Goal: Task Accomplishment & Management: Use online tool/utility

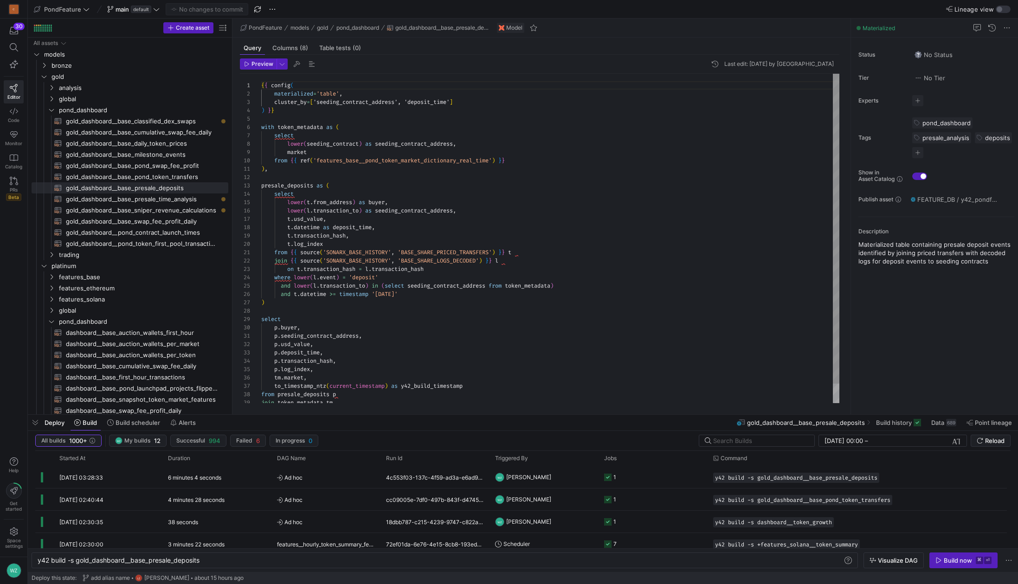
scroll to position [84, 0]
click at [184, 198] on span "gold_dashboard__base_presale_time_analysis​​​​​​​​​​" at bounding box center [142, 199] width 152 height 11
type textarea "{{ config( materialized='table', cluster_by=['seeding_contract_address', 'depos…"
type textarea "y42 build -s gold_dashboard__base_presale_time_analysis"
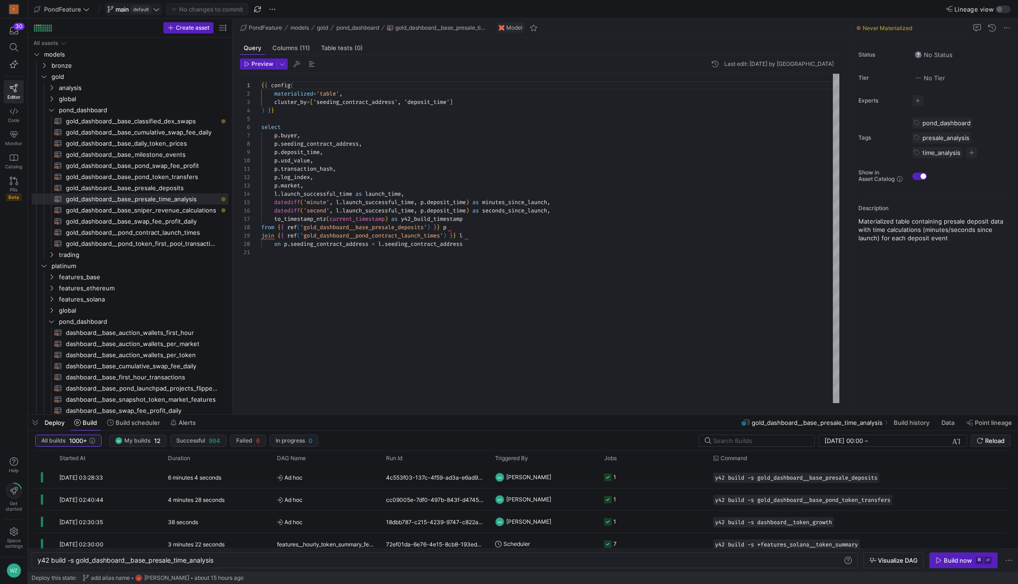
click at [153, 8] on icon at bounding box center [156, 9] width 6 height 6
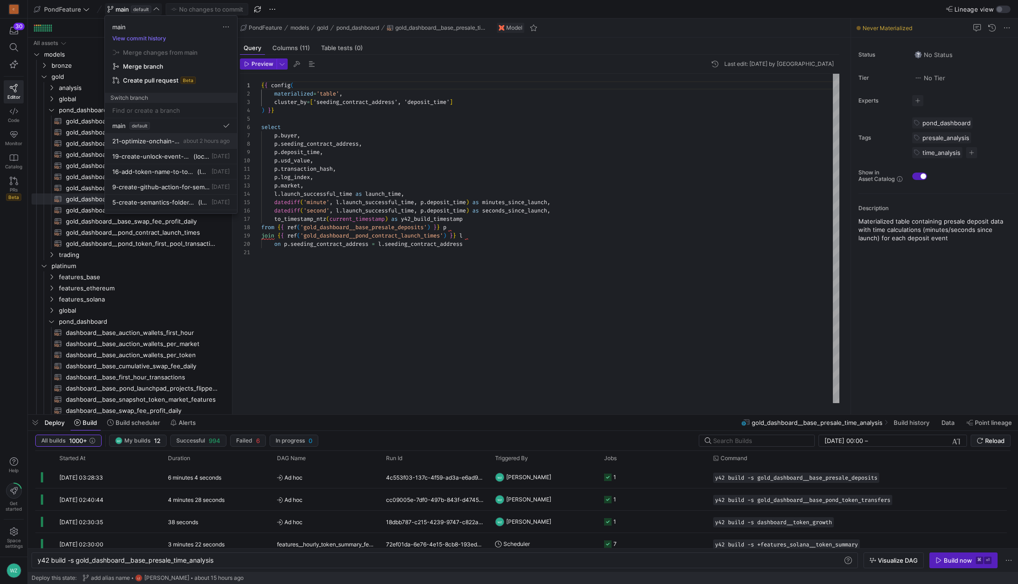
click at [183, 144] on span "about 2 hours ago" at bounding box center [206, 140] width 46 height 7
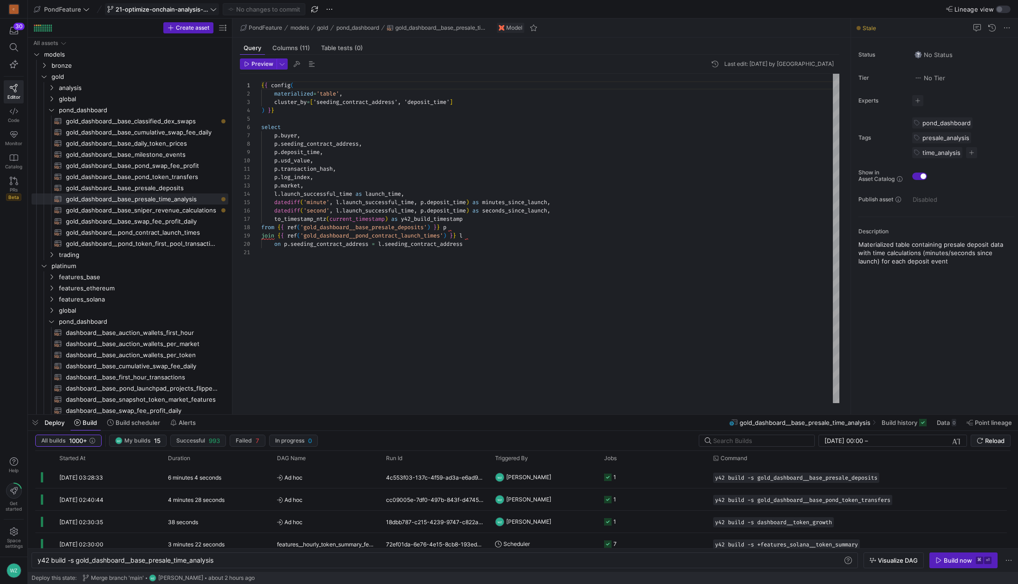
click at [412, 344] on div "{ { config ( materialized = 'table' , cluster_by = [ 'seeding_contract_address'…" at bounding box center [550, 238] width 578 height 329
click at [178, 9] on span "21-optimize-onchain-analysis-view" at bounding box center [162, 9] width 93 height 7
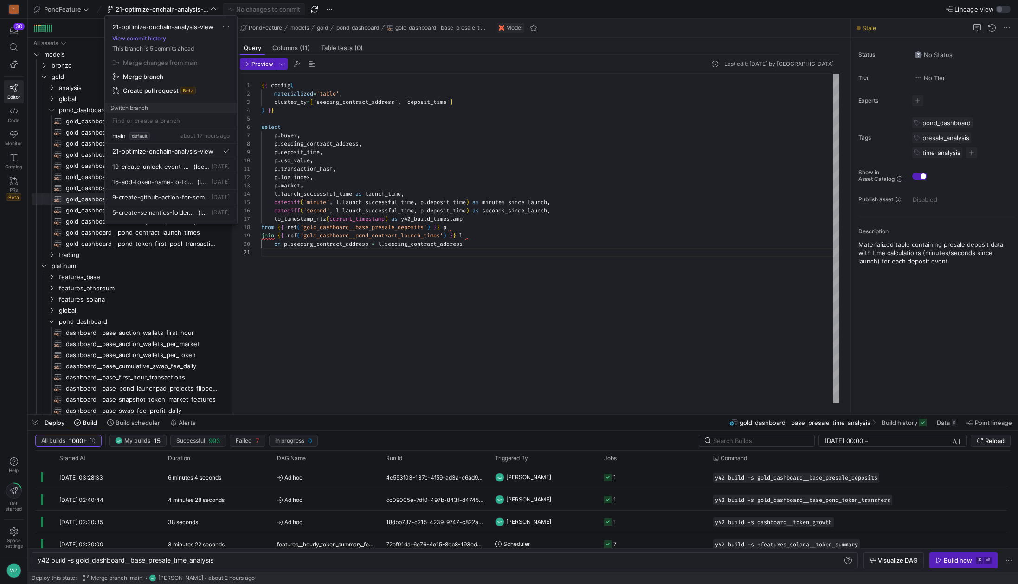
click at [419, 16] on div at bounding box center [509, 292] width 1018 height 584
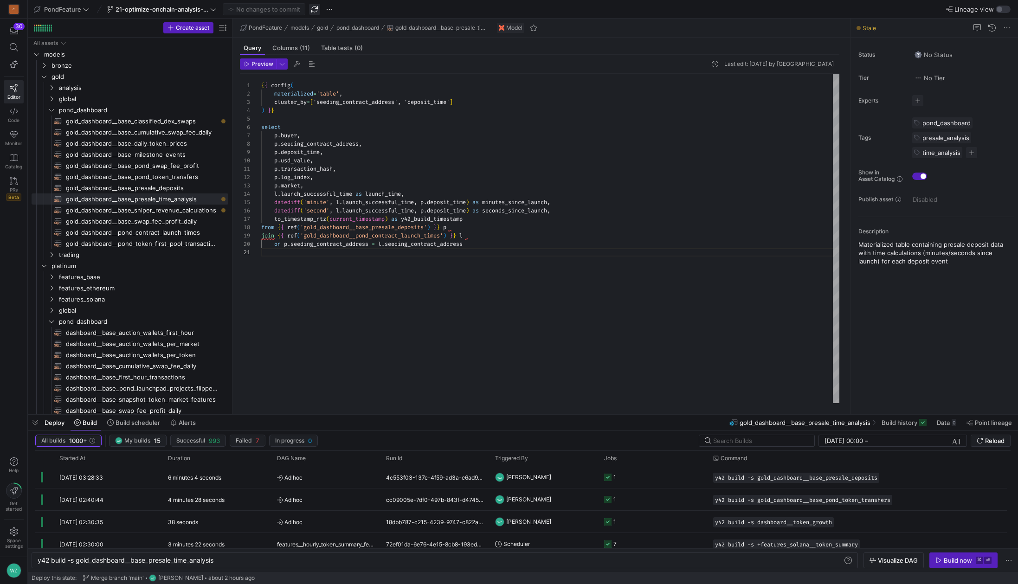
click at [318, 8] on span "button" at bounding box center [314, 9] width 11 height 11
click at [199, 11] on span "21-optimize-onchain-analysis-view" at bounding box center [162, 9] width 93 height 7
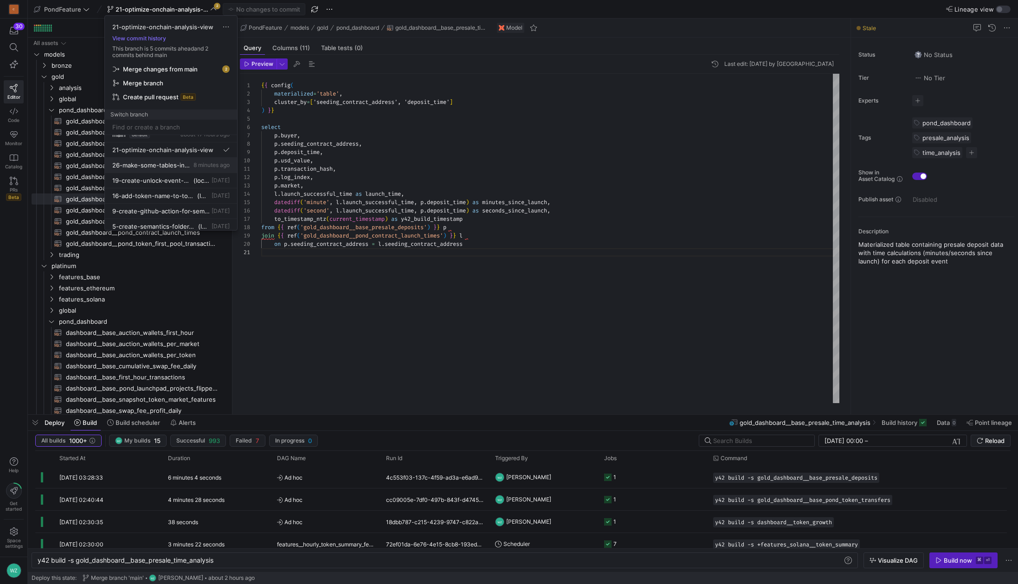
scroll to position [10, 0]
click at [157, 168] on button "26-make-some-tables-in-gold-layer-to-be-incremental 8 minutes ago" at bounding box center [171, 162] width 132 height 15
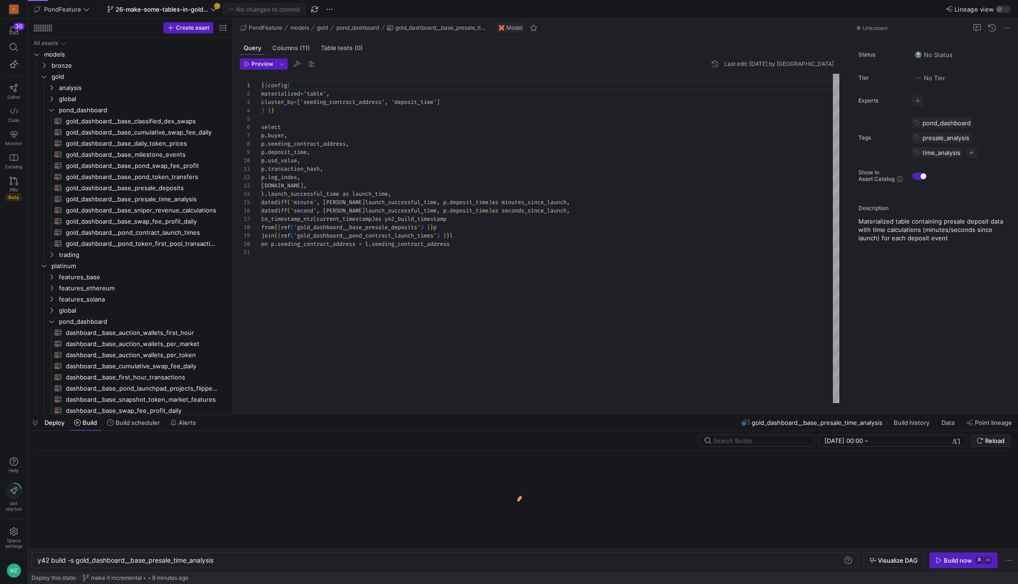
scroll to position [84, 0]
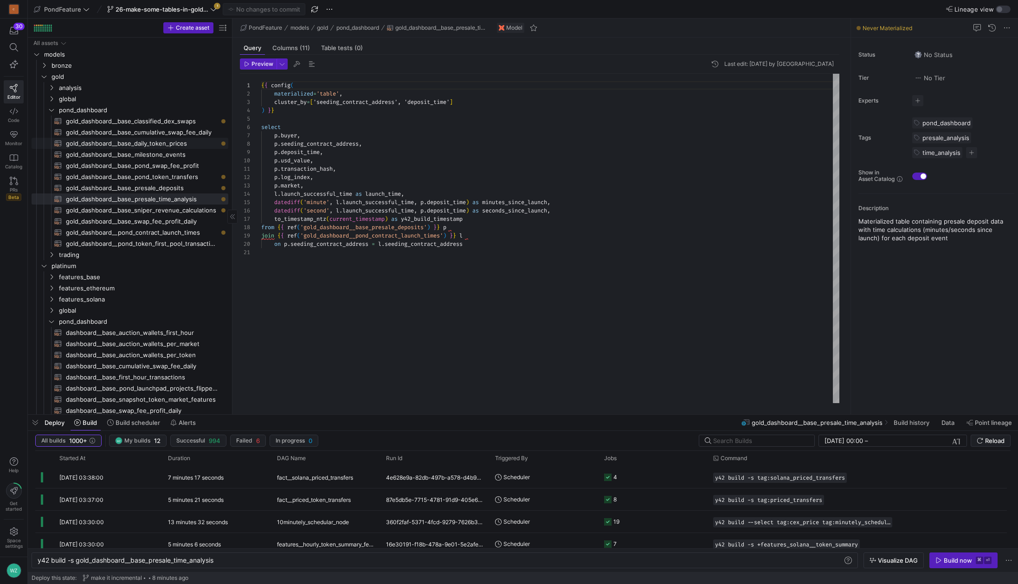
click at [176, 147] on span "gold_dashboard__base_daily_token_prices​​​​​​​​​​" at bounding box center [142, 143] width 152 height 11
type textarea "y42 build -s gold_dashboard__base_daily_token_prices"
type textarea "{{ config( materialized='incremental', incremental_strategy='merge', unique_key…"
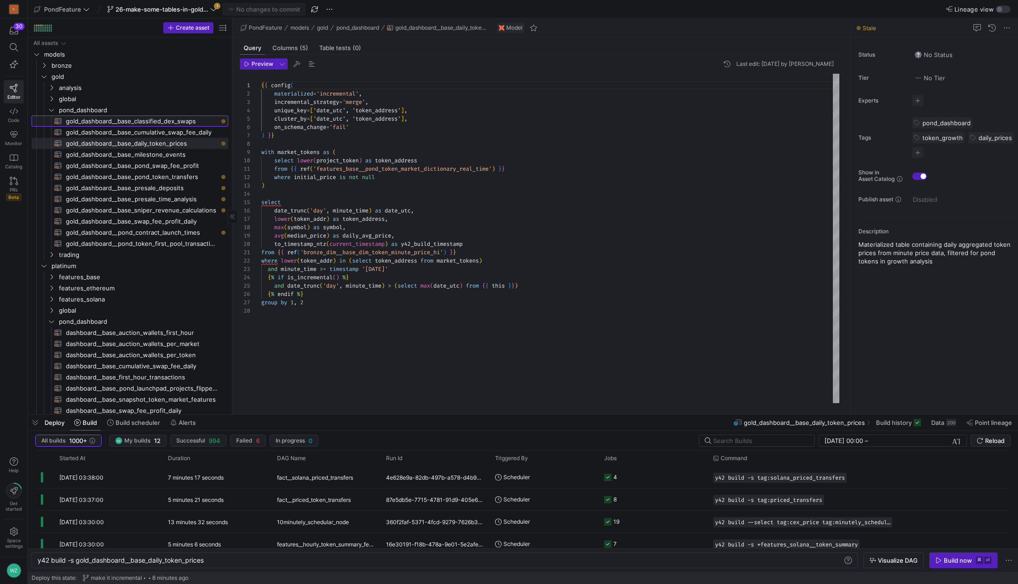
click at [172, 122] on span "gold_dashboard__base_classified_dex_swaps​​​​​​​​​​" at bounding box center [142, 121] width 152 height 11
type textarea "y42 build -s gold_dashboard__base_classified_dex_swaps"
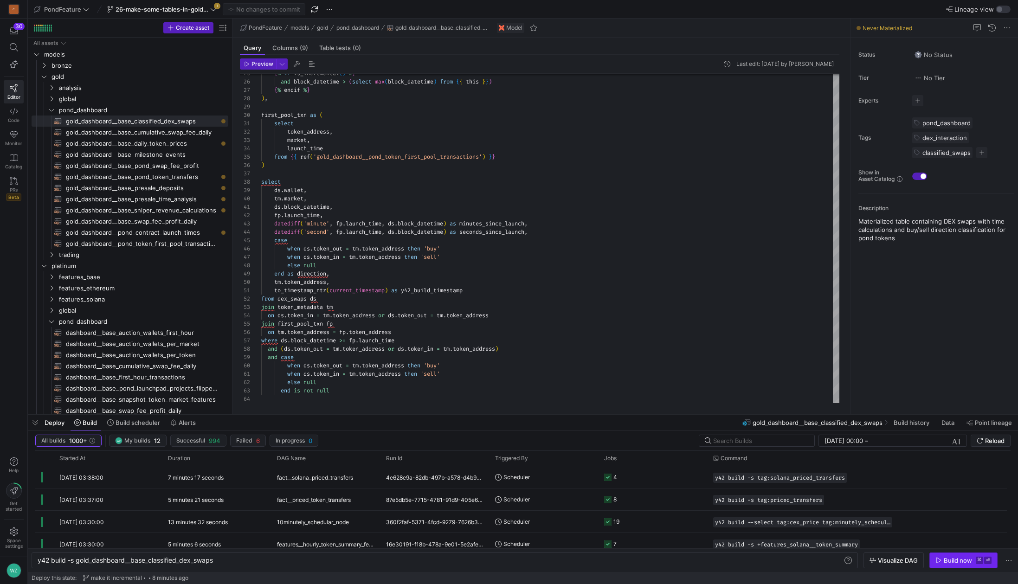
click at [946, 560] on div "Build now" at bounding box center [958, 560] width 28 height 7
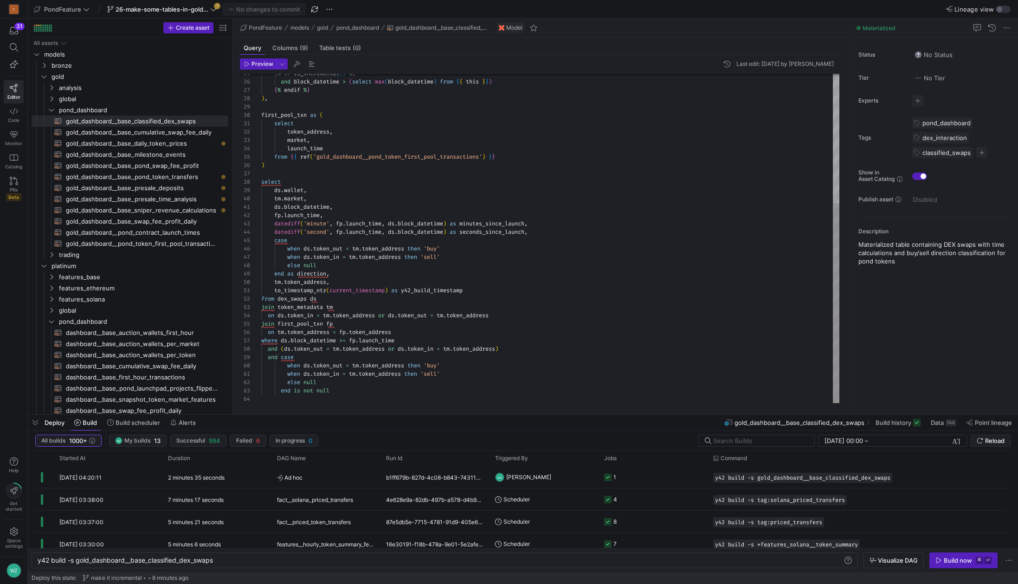
type textarea "select token_address, market, launch_time from {{ ref('gold_dashboard__pond_tok…"
click at [372, 191] on div "{ % if is_incremental ( ) % } and block_datetime > ( select max ( block_datetim…" at bounding box center [550, 132] width 578 height 542
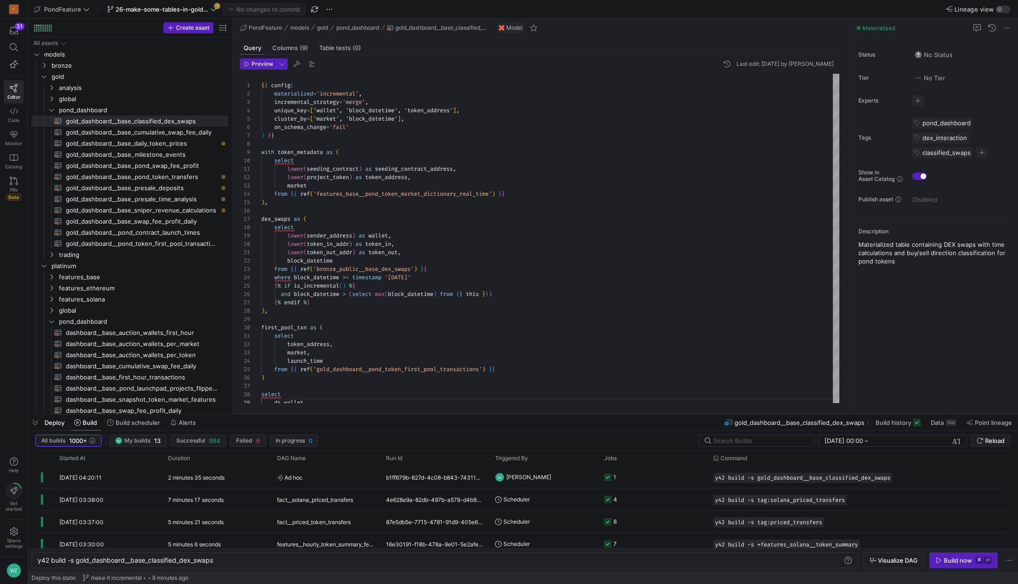
click at [216, 8] on icon at bounding box center [213, 9] width 6 height 6
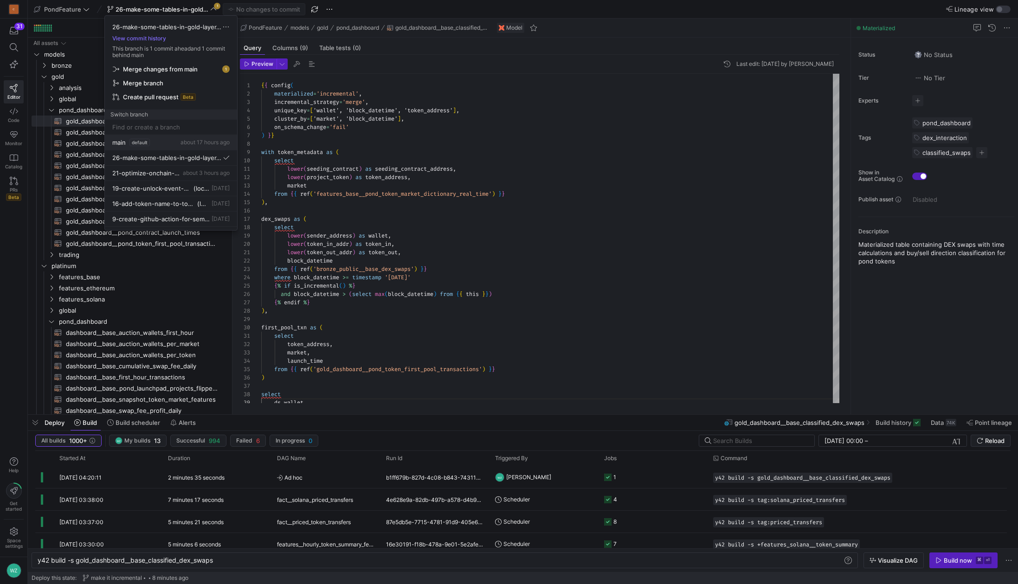
click at [180, 140] on span "about 17 hours ago" at bounding box center [204, 142] width 49 height 7
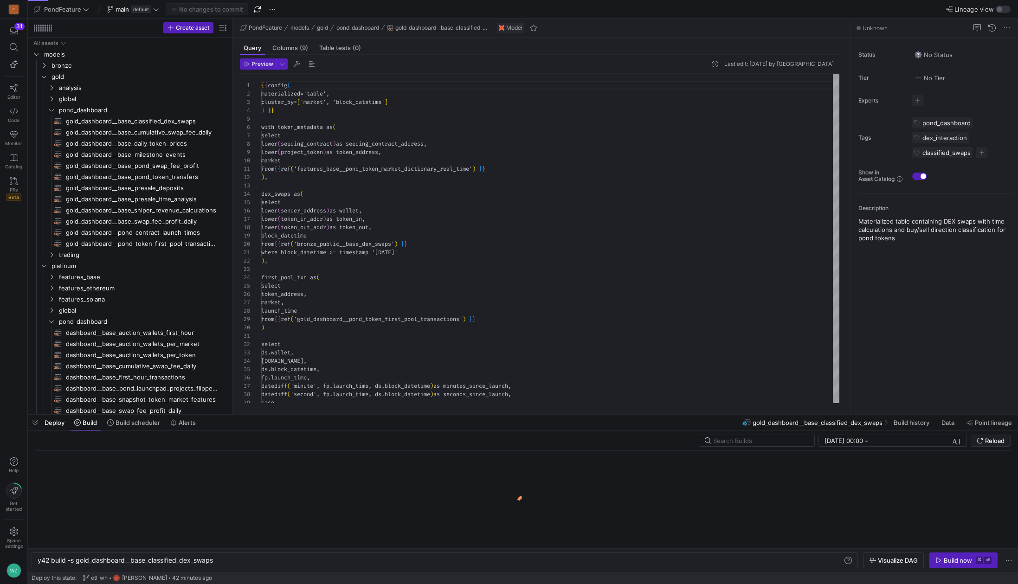
scroll to position [84, 0]
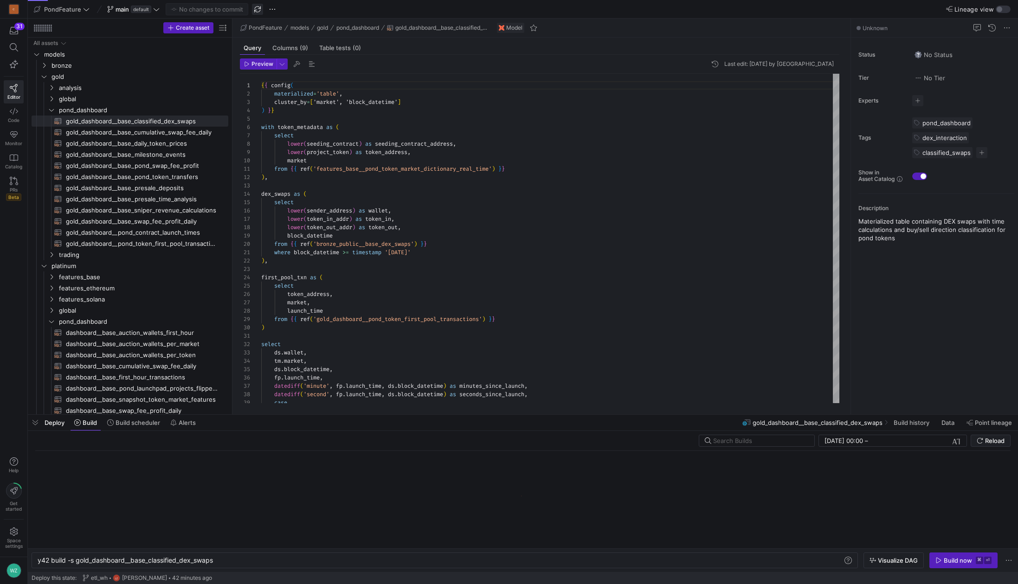
click at [260, 11] on span "button" at bounding box center [257, 9] width 11 height 11
type textarea "{{ config( materialized='incremental', incremental_strategy='merge', unique_key…"
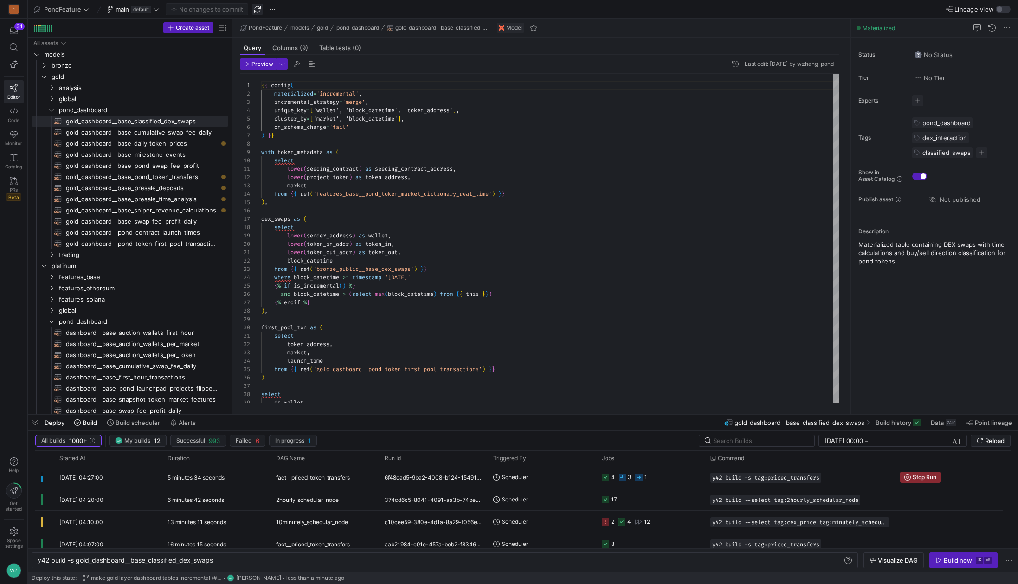
click at [260, 9] on span "button" at bounding box center [257, 9] width 11 height 11
click at [157, 140] on span "gold_dashboard__base_daily_token_prices​​​​​​​​​​" at bounding box center [142, 143] width 152 height 11
type textarea "y42 build -s gold_dashboard__base_daily_token_prices"
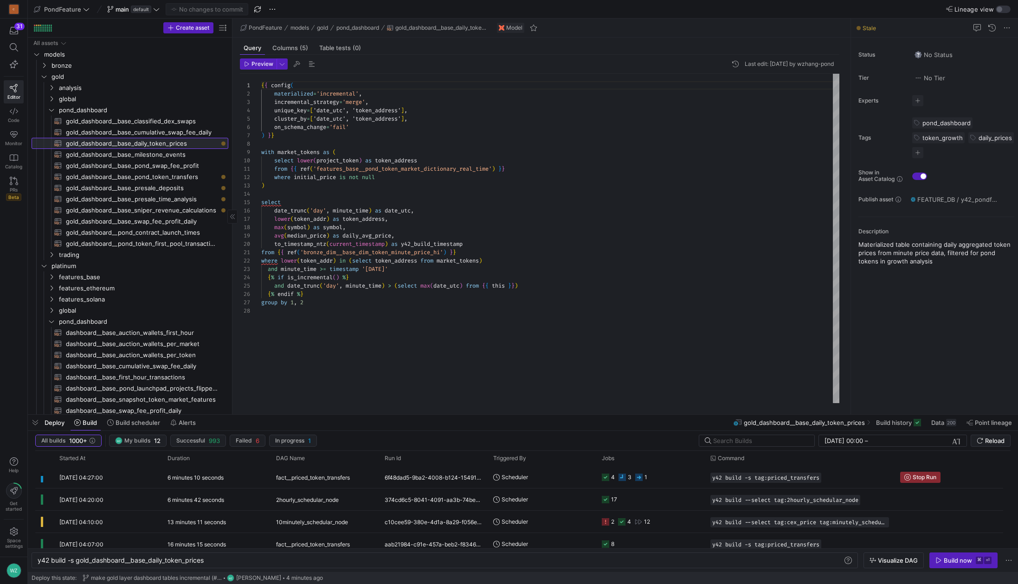
click at [152, 146] on span "gold_dashboard__base_daily_token_prices​​​​​​​​​​" at bounding box center [142, 143] width 152 height 11
click at [942, 563] on span "Build now ⌘ ⏎" at bounding box center [963, 560] width 56 height 7
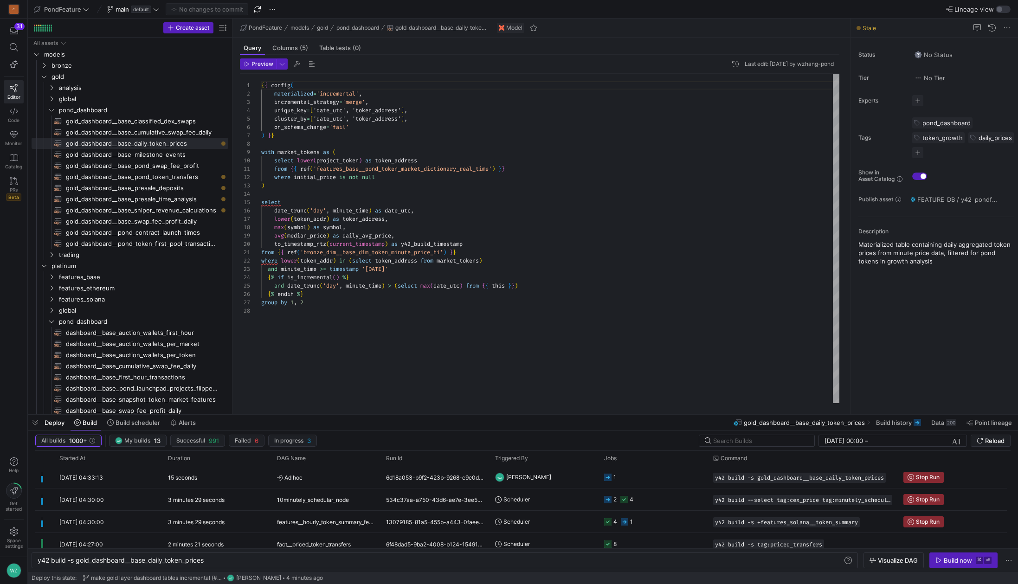
type textarea "from {{ ref('bronze_dim__base_dim_token_minute_price_hi') }} where lower(token_…"
click at [603, 303] on div "{ { config ( materialized = 'incremental' , incremental_strategy = 'merge' , un…" at bounding box center [550, 238] width 578 height 329
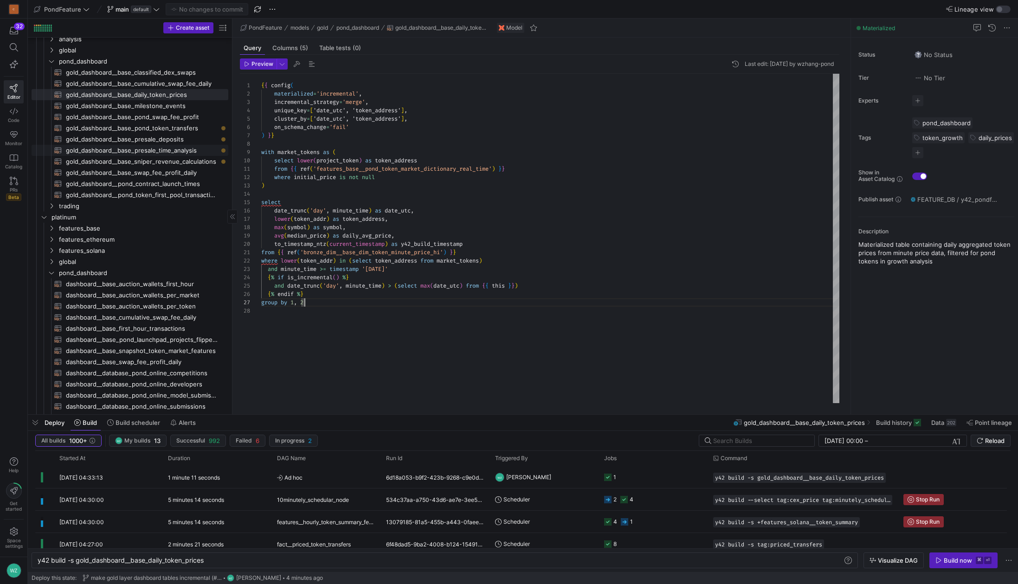
scroll to position [41, 0]
click at [135, 136] on span "gold_dashboard__base_pond_token_transfers​​​​​​​​​​" at bounding box center [142, 135] width 152 height 11
type textarea "y42 build -s gold_dashboard__base_pond_token_transfers"
type textarea "{{ config( materialized='incremental', incremental_strategy='merge', unique_key…"
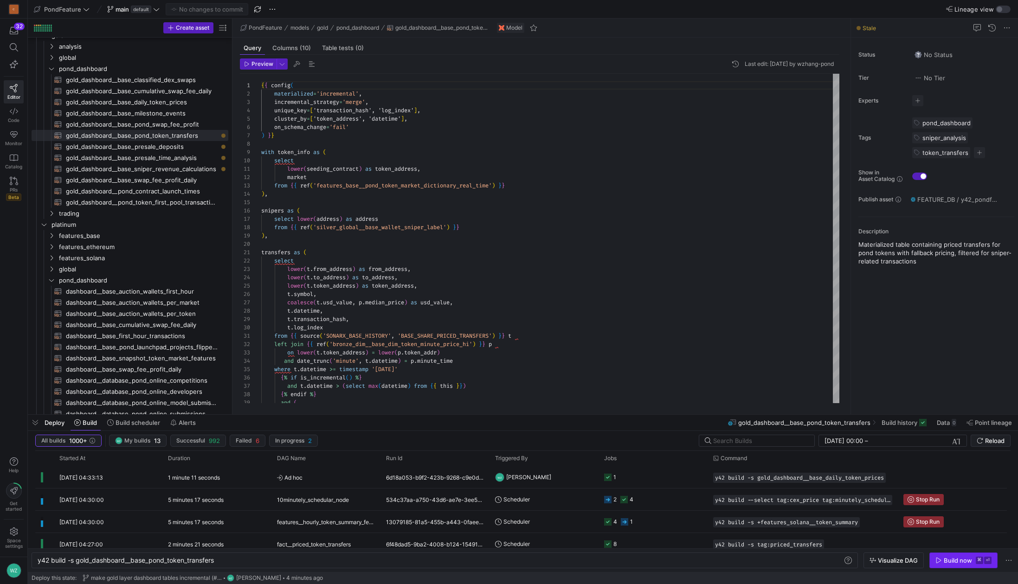
click at [942, 563] on span "Build now ⌘ ⏎" at bounding box center [963, 560] width 56 height 7
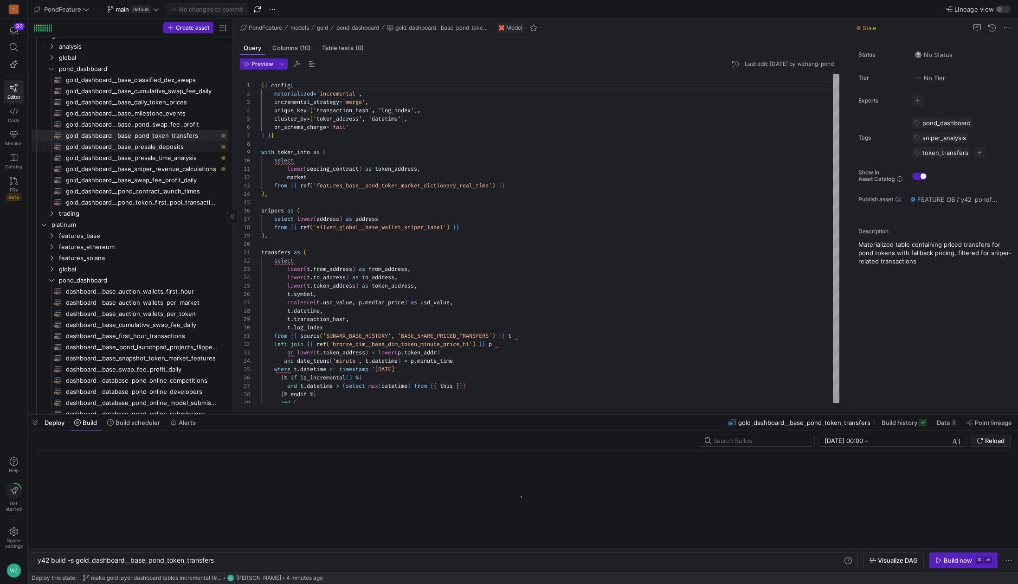
click at [166, 147] on span "gold_dashboard__base_presale_deposits​​​​​​​​​​" at bounding box center [142, 147] width 152 height 11
type textarea "y42 build -s gold_dashboard__base_presale_deposits"
type textarea "{{ config( materialized='incremental', incremental_strategy='merge', unique_key…"
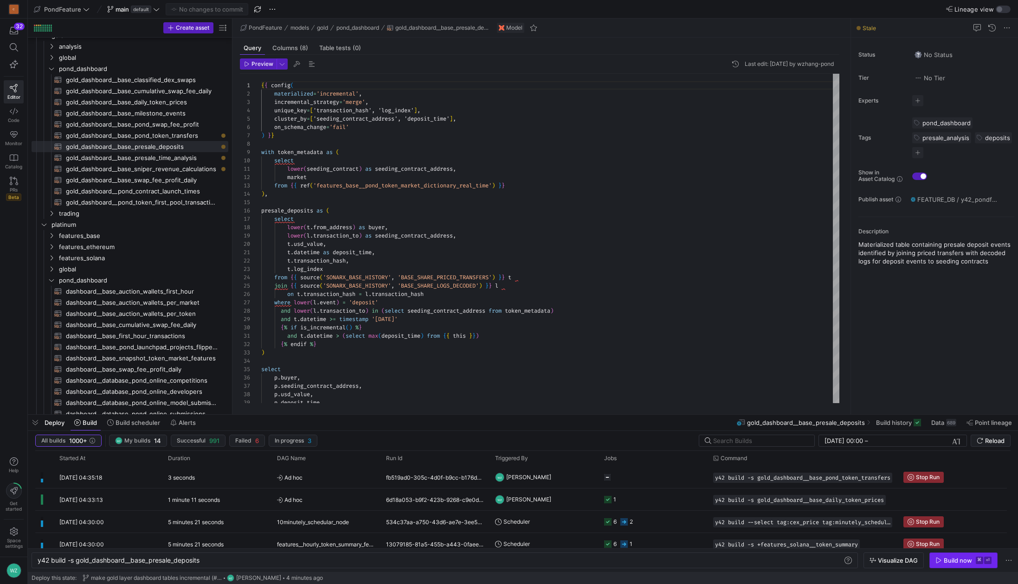
click at [954, 559] on div "Build now" at bounding box center [958, 560] width 28 height 7
click at [181, 157] on span "gold_dashboard__base_presale_time_analysis​​​​​​​​​​" at bounding box center [142, 158] width 152 height 11
type textarea "y42 build -s gold_dashboard__base_presale_time_analysis"
type textarea "{{ config( materialized='table', cluster_by=['seeding_contract_address', 'depos…"
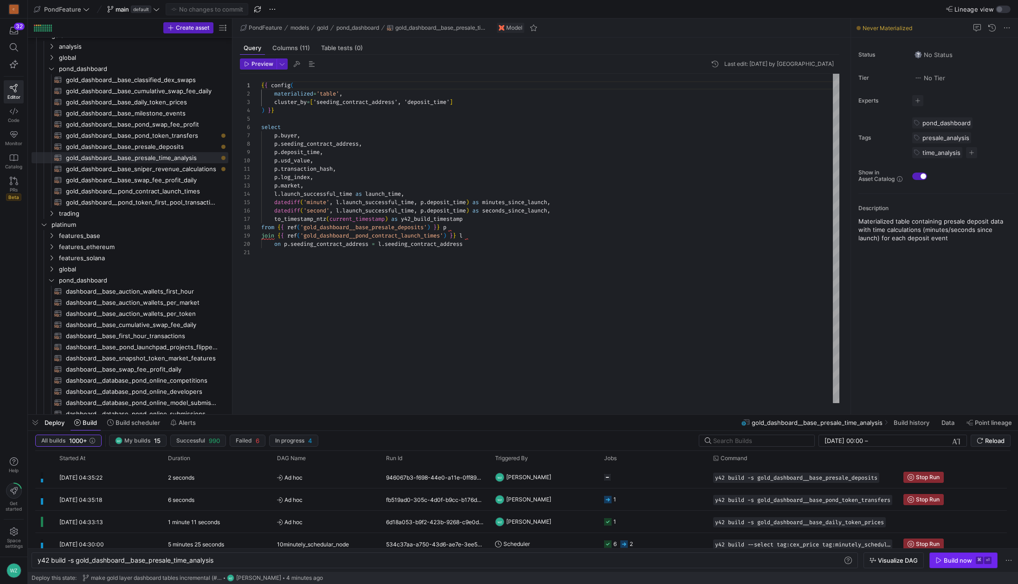
click at [963, 558] on div "Build now" at bounding box center [958, 560] width 28 height 7
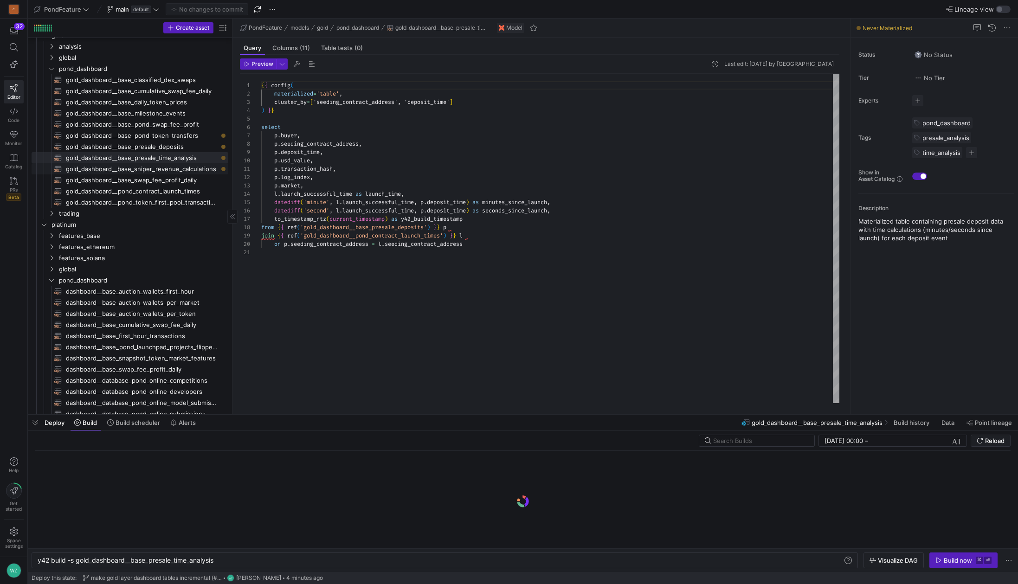
click at [184, 168] on span "gold_dashboard__base_sniper_revenue_calculations​​​​​​​​​​" at bounding box center [142, 169] width 152 height 11
type textarea "y42 build -s gold_dashboard__base_sniper_revenue_calculations"
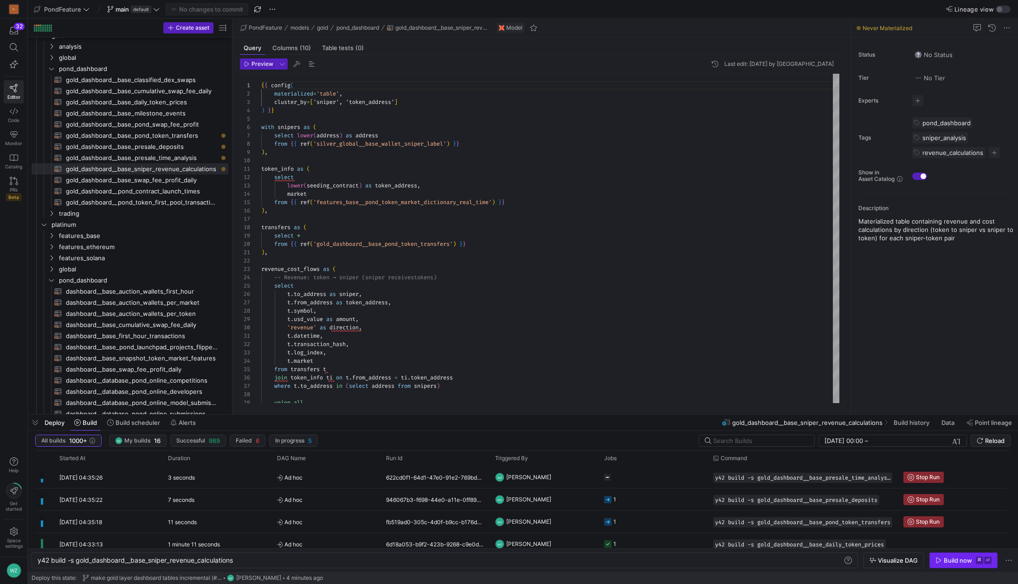
click at [960, 563] on div "Build now" at bounding box center [958, 560] width 28 height 7
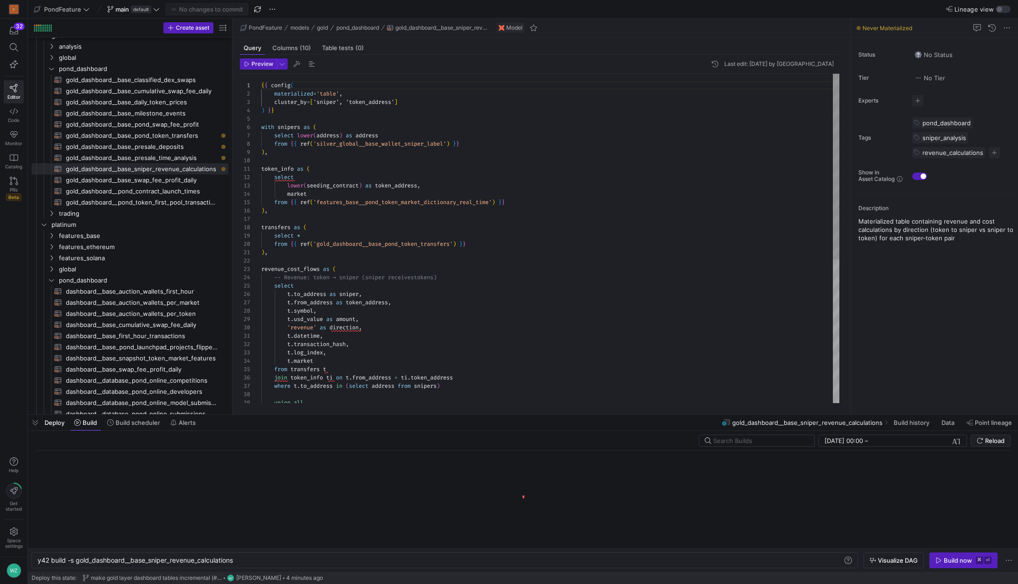
type textarea "), revenue_cost_flows as ( -- Revenue: token → sniper (sniper receives tokens) …"
click at [683, 309] on div "{ { config ( materialized = 'table' , cluster_by = [ 'sniper', 'token_address' …" at bounding box center [550, 366] width 578 height 584
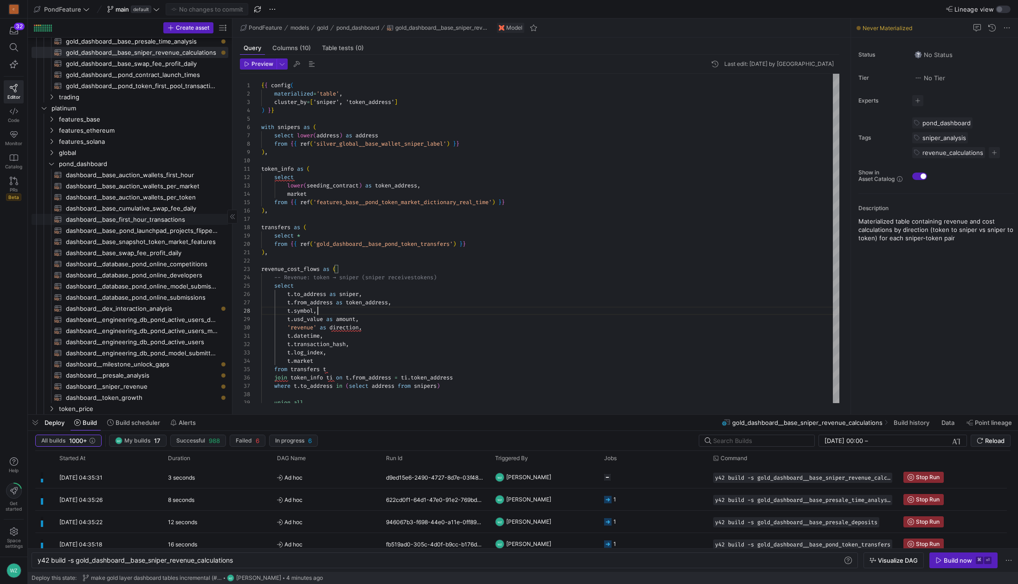
scroll to position [192, 0]
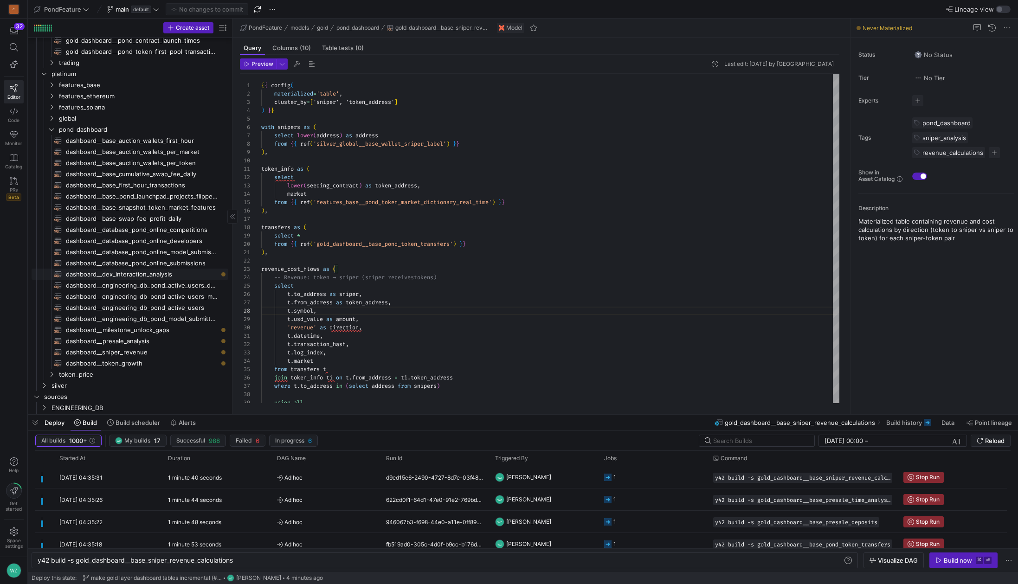
click at [153, 273] on span "dashboard__dex_interaction_analysis​​​​​​​​​​" at bounding box center [142, 274] width 152 height 11
type textarea "y42 build -s dashboard__dex_interaction_analysis"
type textarea "{{ config( materialized='view' ) }} with binned as ( -- first_minute select wal…"
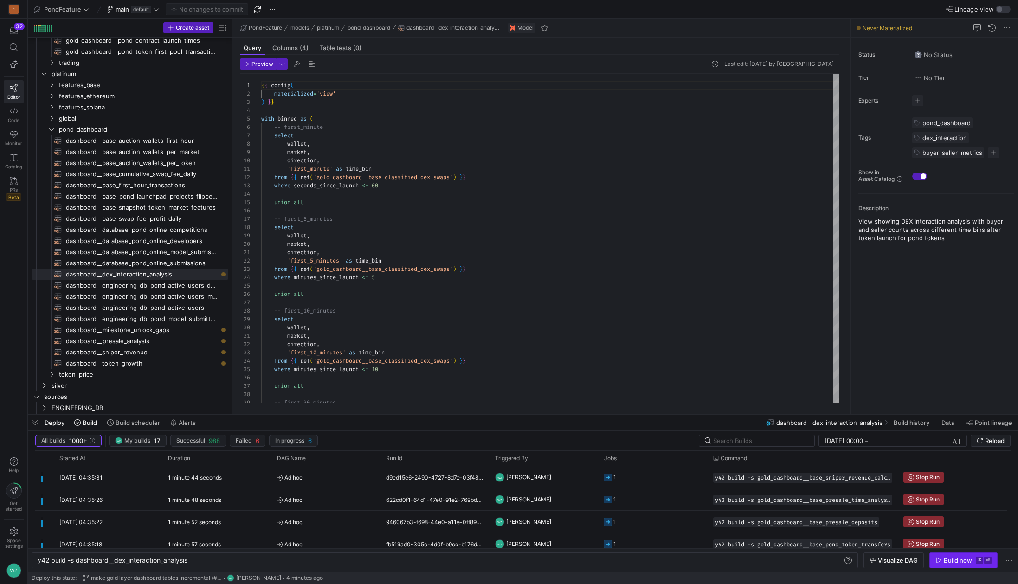
click at [974, 559] on span "Build now ⌘ ⏎" at bounding box center [963, 560] width 56 height 7
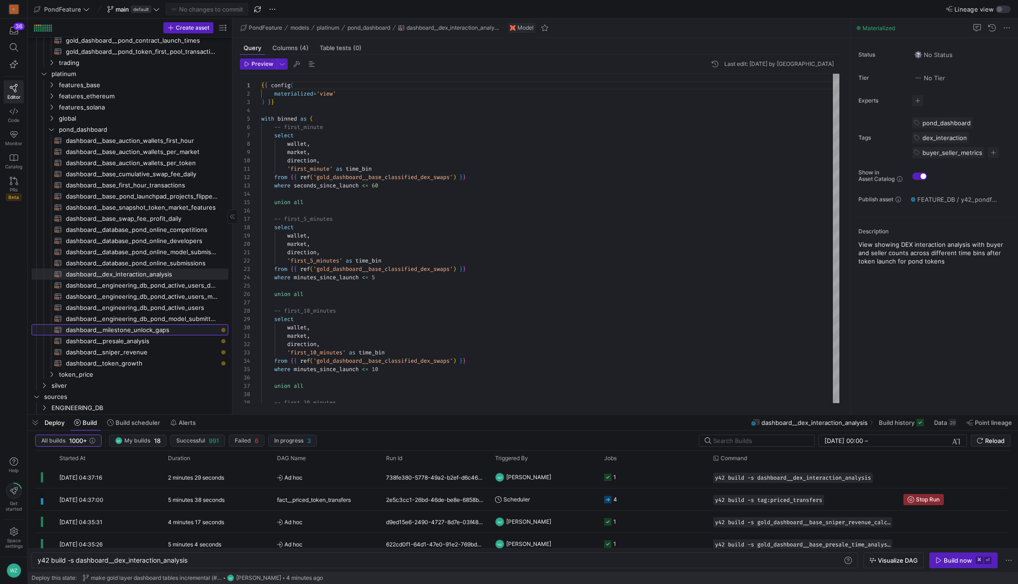
click at [161, 330] on span "dashboard__milestone_unlock_gaps​​​​​​​​​​" at bounding box center [142, 330] width 152 height 11
type textarea "y42 build -s dashboard__milestone_unlock_gaps"
type textarea "{{ config( materialized='view' ) }} with project_info as ( select lower(seeding…"
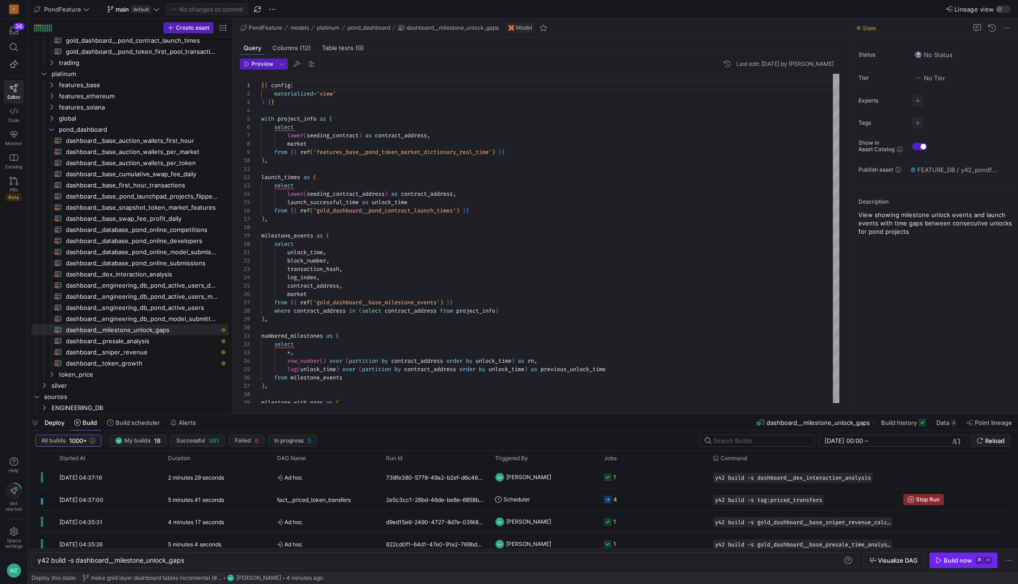
click at [948, 558] on div "Build now" at bounding box center [958, 560] width 28 height 7
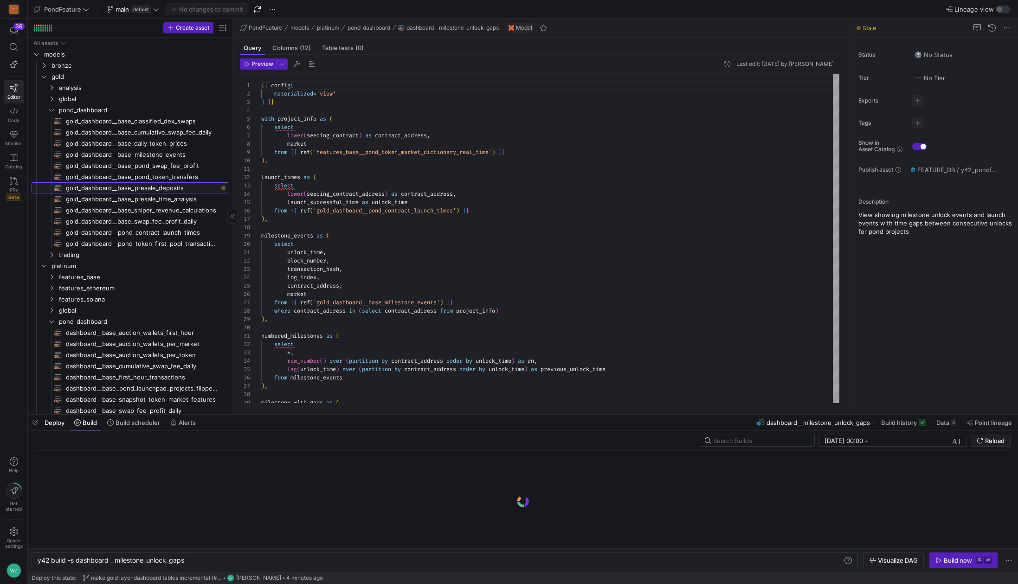
click at [142, 186] on span "gold_dashboard__base_presale_deposits​​​​​​​​​​" at bounding box center [142, 188] width 152 height 11
type textarea "y42 build -s gold_dashboard__base_presale_deposits"
type textarea "{{ config( materialized='incremental', incremental_strategy='merge', unique_key…"
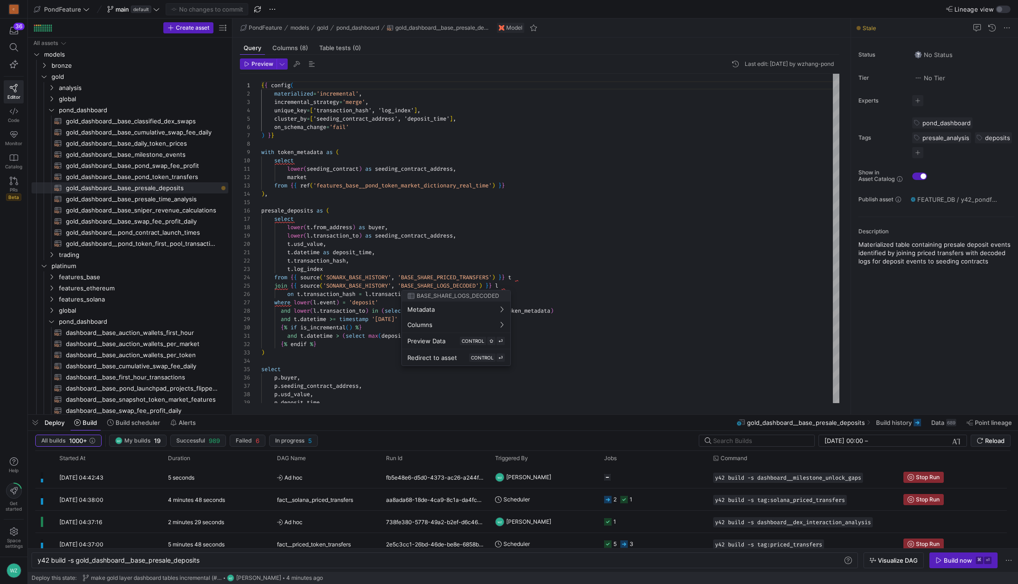
click at [946, 556] on div at bounding box center [509, 292] width 1018 height 584
click at [948, 564] on div "Build now" at bounding box center [958, 560] width 28 height 7
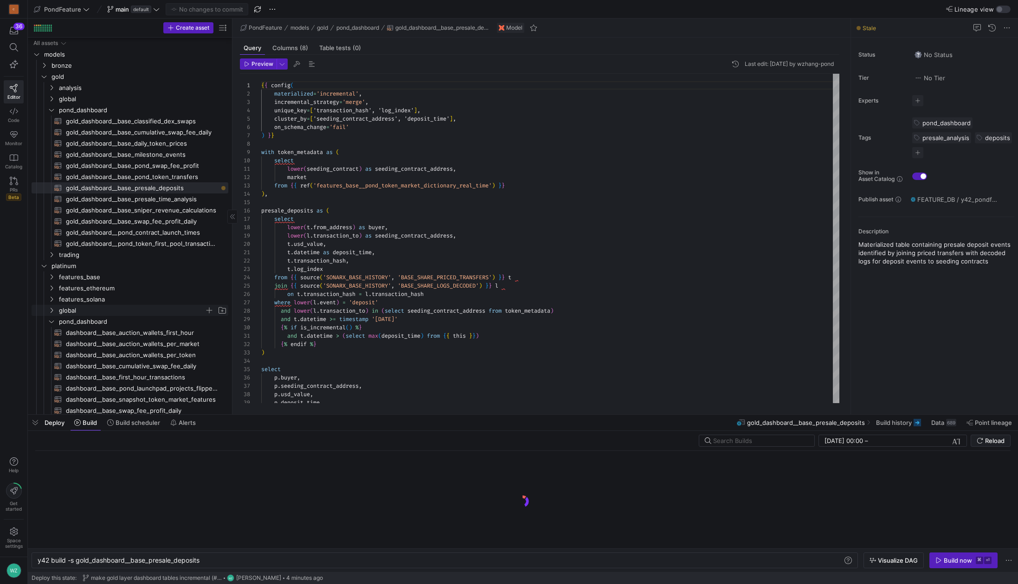
scroll to position [224, 0]
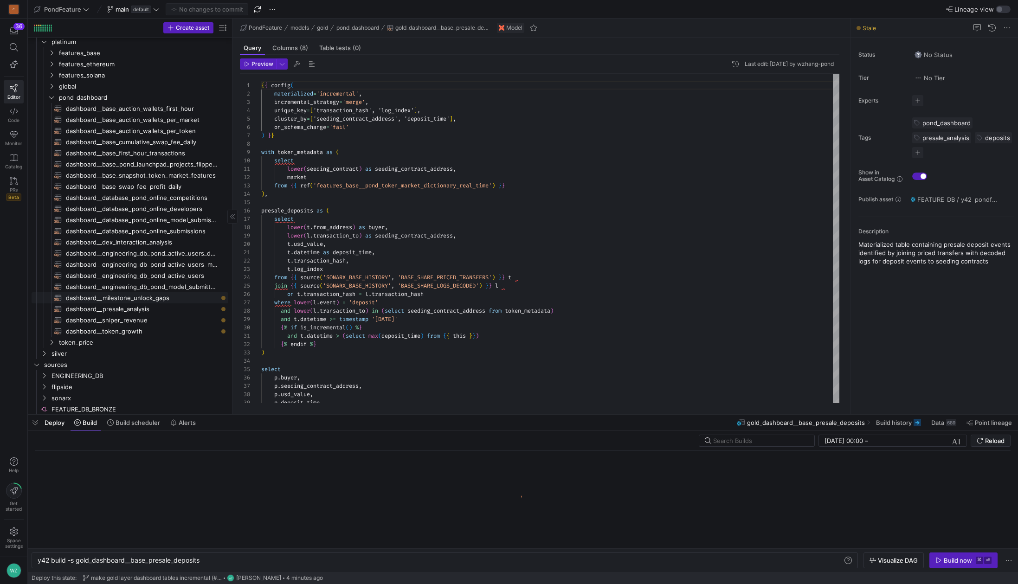
click at [148, 298] on span "dashboard__milestone_unlock_gaps​​​​​​​​​​" at bounding box center [142, 298] width 152 height 11
type textarea "y42 build -s dashboard__milestone_unlock_gaps"
type textarea "{{ config( materialized='view' ) }} with project_info as ( select lower(seeding…"
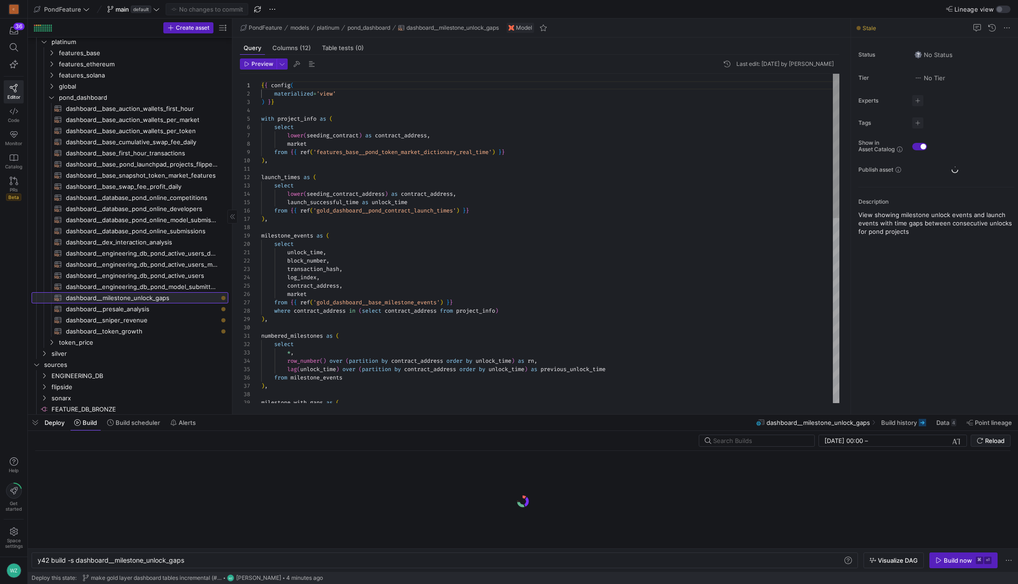
scroll to position [84, 0]
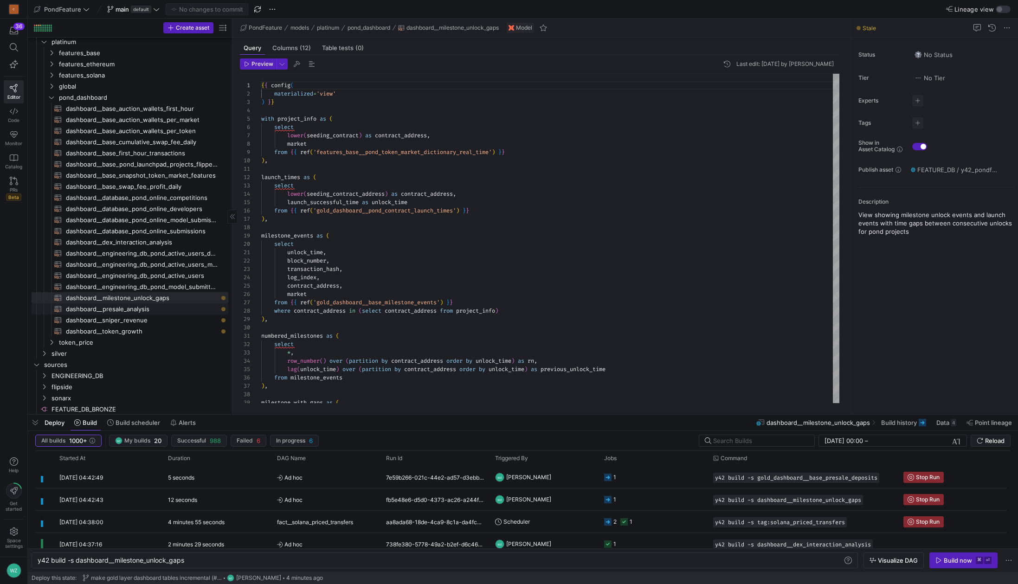
click at [158, 310] on span "dashboard__presale_analysis​​​​​​​​​​" at bounding box center [142, 309] width 152 height 11
type textarea "y42 build -s dashboard__presale_analysis"
type textarea "{{ config( materialized='view' ) }} with binned as ( -- first_minute select see…"
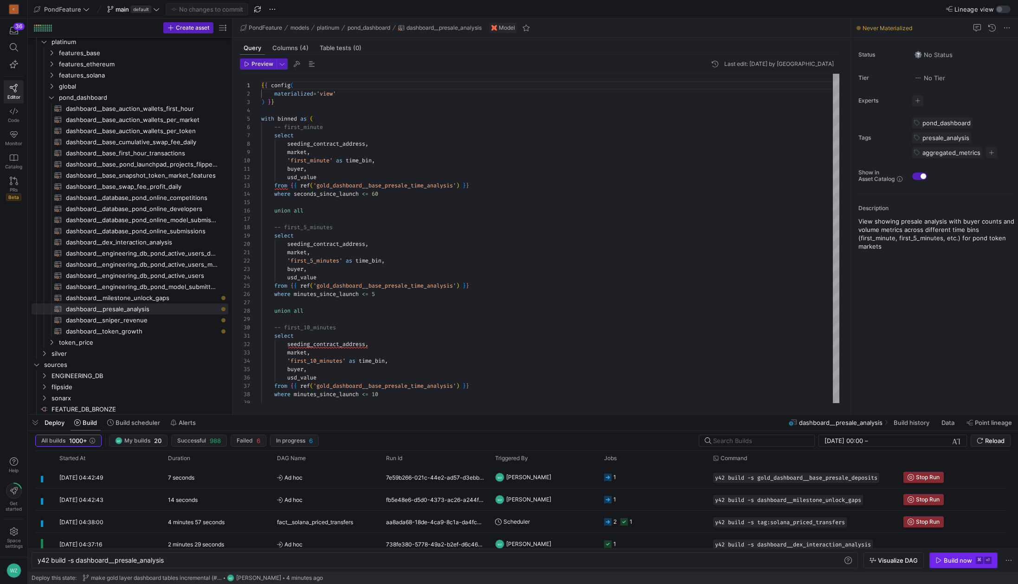
click at [958, 558] on div "Build now" at bounding box center [958, 560] width 28 height 7
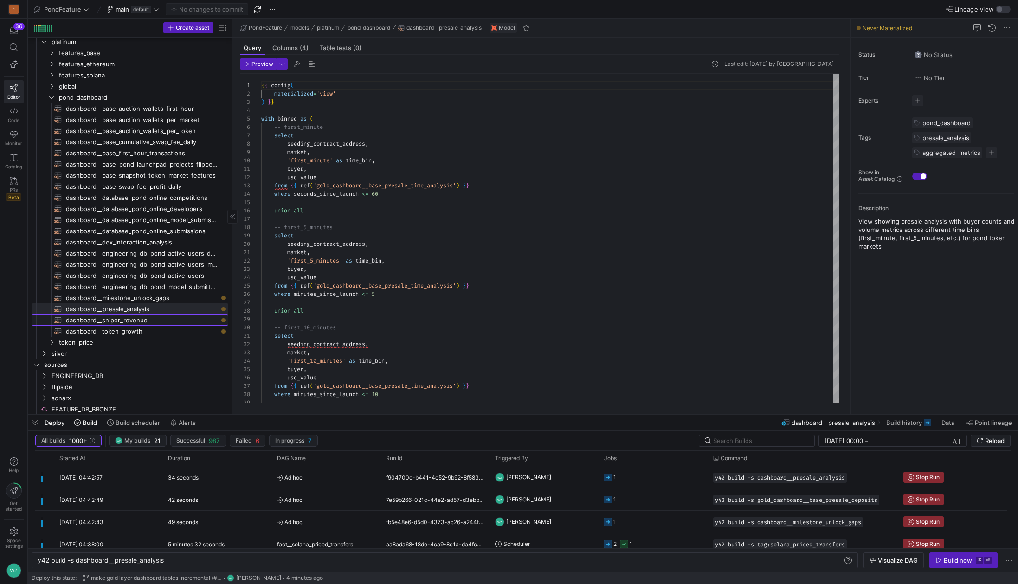
click at [182, 321] on span "dashboard__sniper_revenue​​​​​​​​​​" at bounding box center [142, 320] width 152 height 11
type textarea "y42 build -s dashboard__sniper_revenue"
type textarea "{{ config( materialized='view' ) }} select sniper, token_address, market, max(s…"
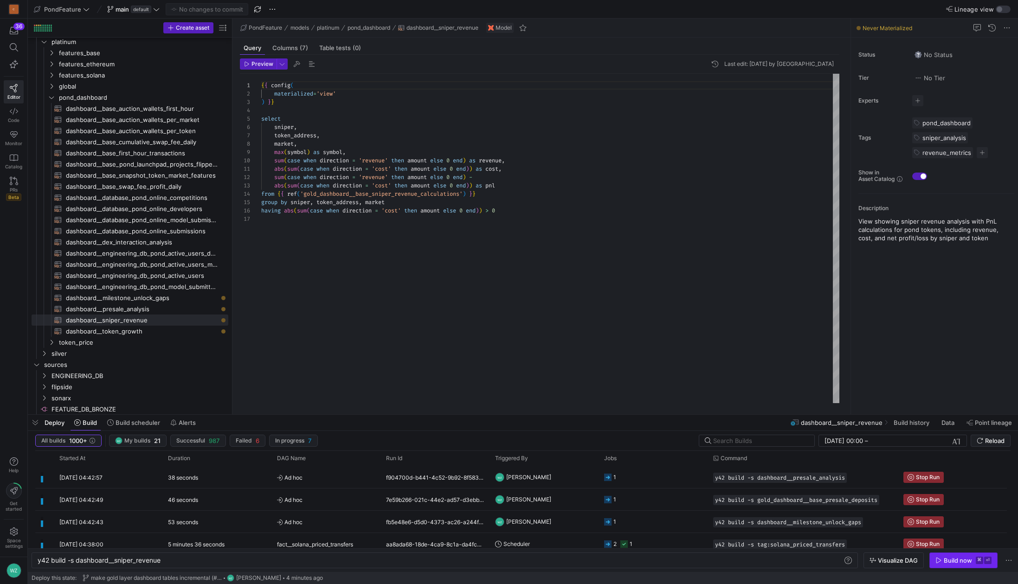
click at [975, 560] on span "Build now ⌘ ⏎" at bounding box center [963, 560] width 56 height 7
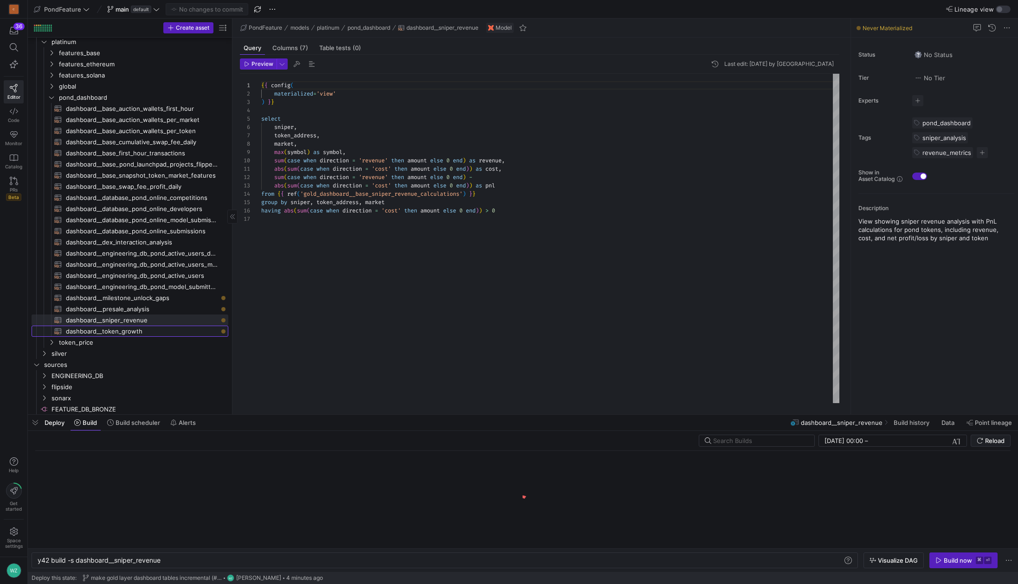
click at [142, 330] on span "dashboard__token_growth​​​​​​​​​​" at bounding box center [142, 331] width 152 height 11
type textarea "y42 build -s dashboard__token_growth"
type textarea "{{ config( materialized='view' ) }} select [DOMAIN_NAME]_utc, fp.token_address,…"
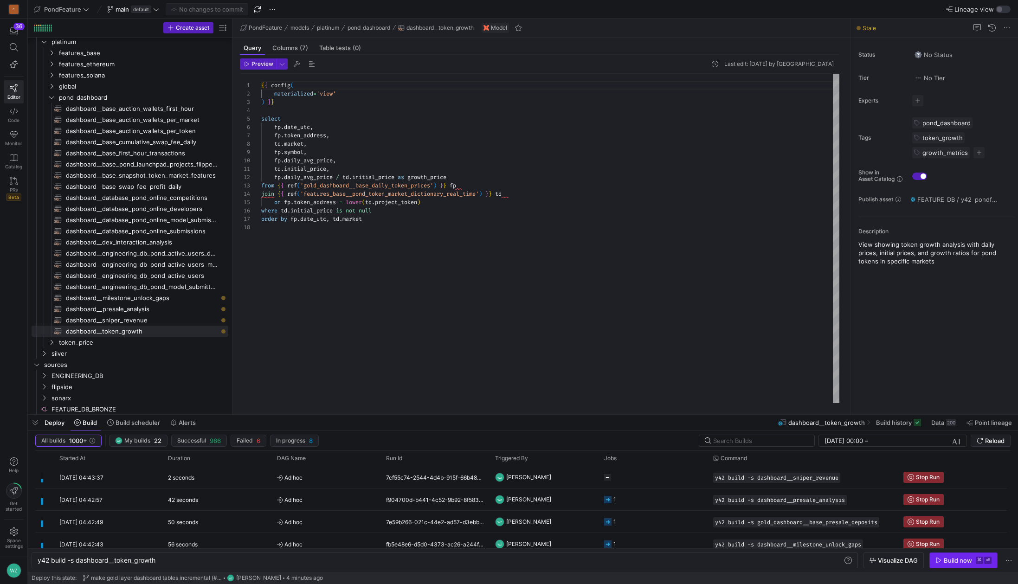
click at [971, 562] on div "Build now" at bounding box center [958, 560] width 28 height 7
